Goal: Transaction & Acquisition: Download file/media

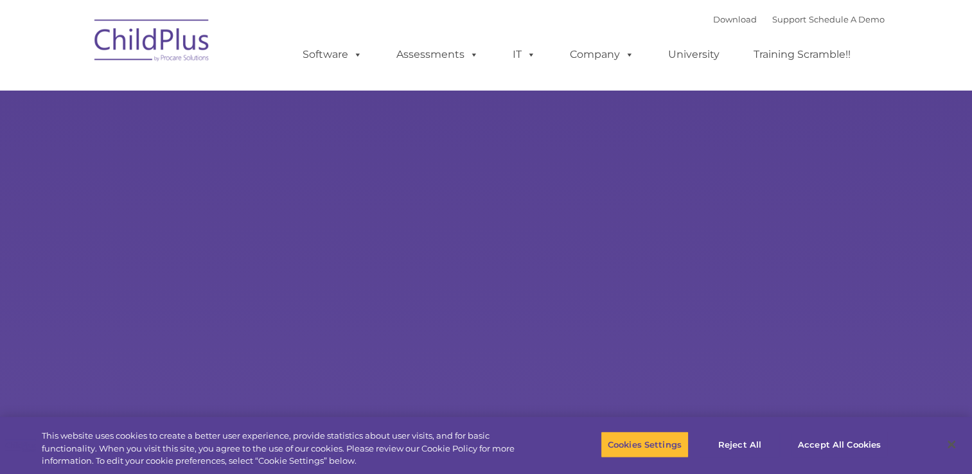
select select "MEDIUM"
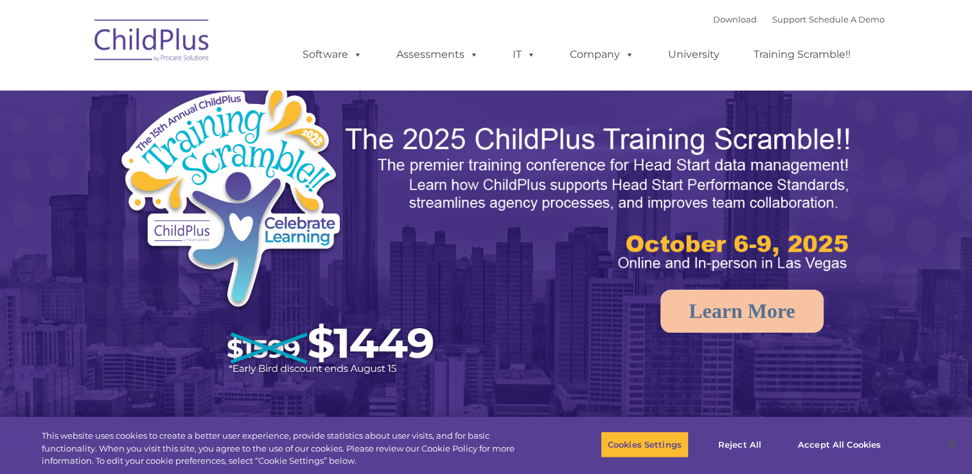
select select "MEDIUM"
click at [716, 22] on link "Download" at bounding box center [735, 19] width 44 height 10
